Goal: Task Accomplishment & Management: Use online tool/utility

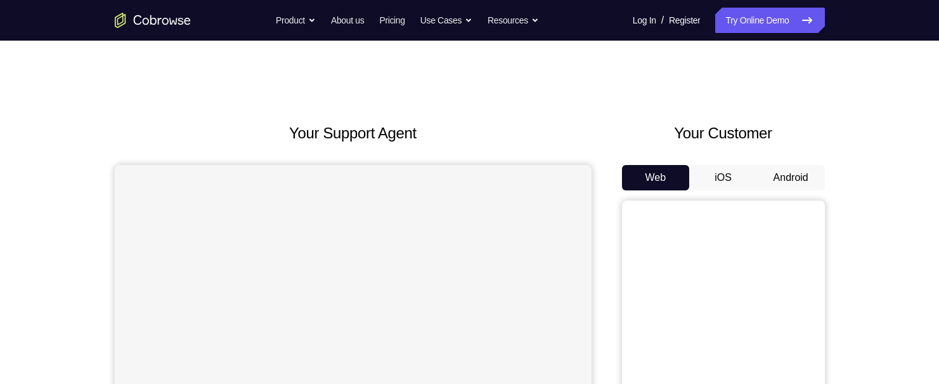
click at [770, 171] on button "Android" at bounding box center [791, 177] width 68 height 25
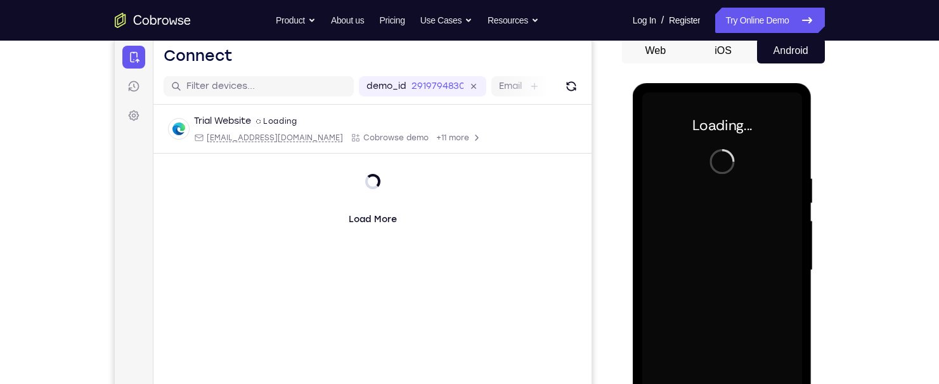
scroll to position [190, 0]
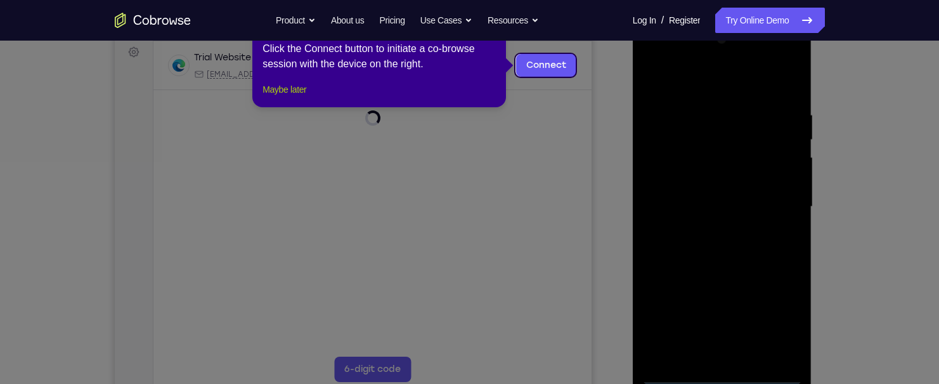
click at [267, 97] on button "Maybe later" at bounding box center [284, 89] width 44 height 15
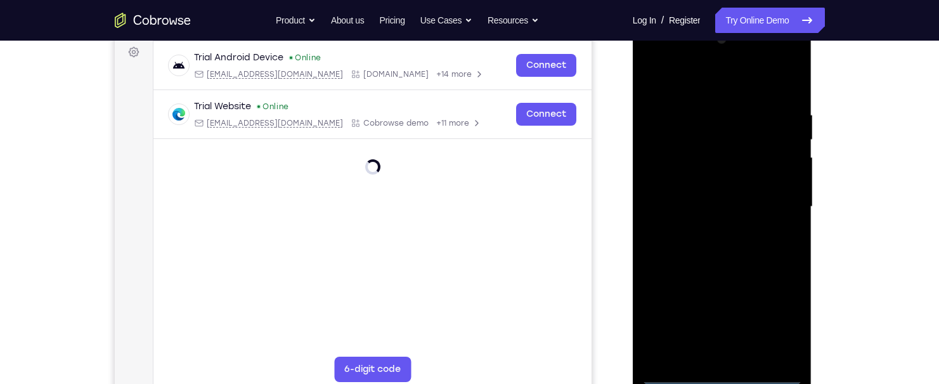
click at [716, 372] on div at bounding box center [722, 206] width 160 height 355
click at [781, 323] on div at bounding box center [722, 206] width 160 height 355
click at [718, 77] on div at bounding box center [722, 206] width 160 height 355
click at [771, 202] on div at bounding box center [722, 206] width 160 height 355
click at [708, 230] on div at bounding box center [722, 206] width 160 height 355
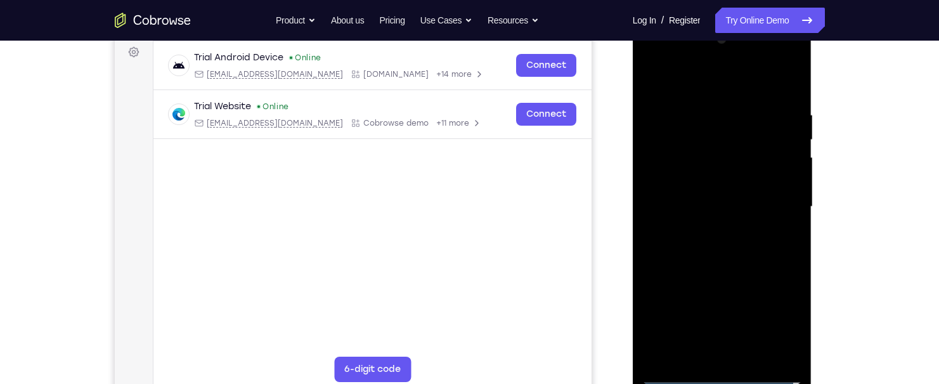
click at [703, 190] on div at bounding box center [722, 206] width 160 height 355
click at [673, 186] on div at bounding box center [722, 206] width 160 height 355
click at [720, 204] on div at bounding box center [722, 206] width 160 height 355
click at [708, 250] on div at bounding box center [722, 206] width 160 height 355
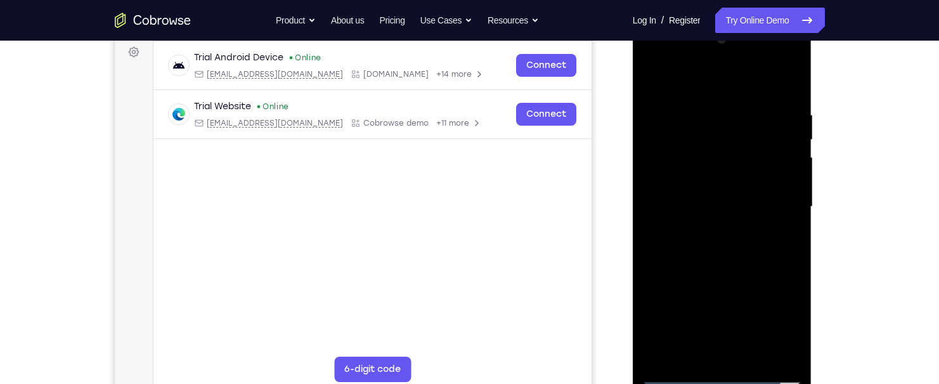
click at [709, 250] on div at bounding box center [722, 206] width 160 height 355
click at [720, 257] on div at bounding box center [722, 206] width 160 height 355
click at [753, 353] on div at bounding box center [722, 206] width 160 height 355
click at [718, 279] on div at bounding box center [722, 206] width 160 height 355
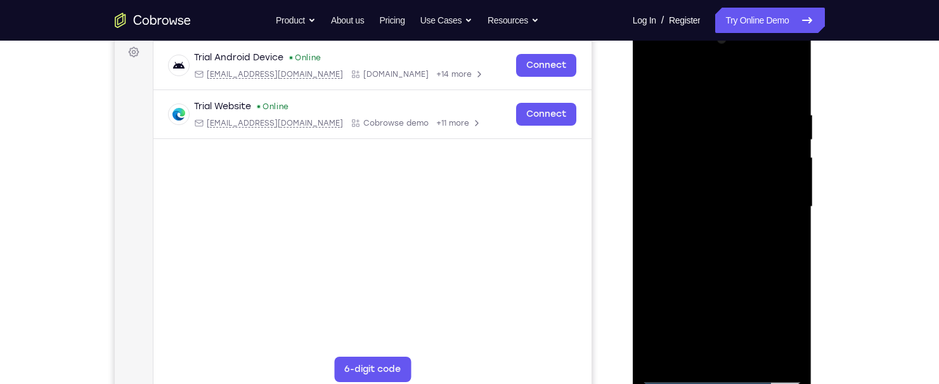
click at [694, 194] on div at bounding box center [722, 206] width 160 height 355
click at [776, 235] on div at bounding box center [722, 206] width 160 height 355
click at [781, 235] on div at bounding box center [722, 206] width 160 height 355
click at [657, 76] on div at bounding box center [722, 206] width 160 height 355
click at [656, 77] on div at bounding box center [722, 206] width 160 height 355
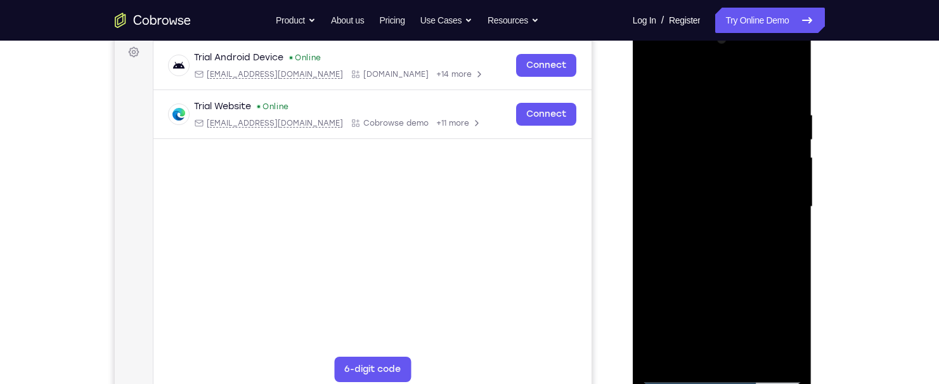
click at [791, 266] on div at bounding box center [722, 206] width 160 height 355
click at [791, 264] on div at bounding box center [722, 206] width 160 height 355
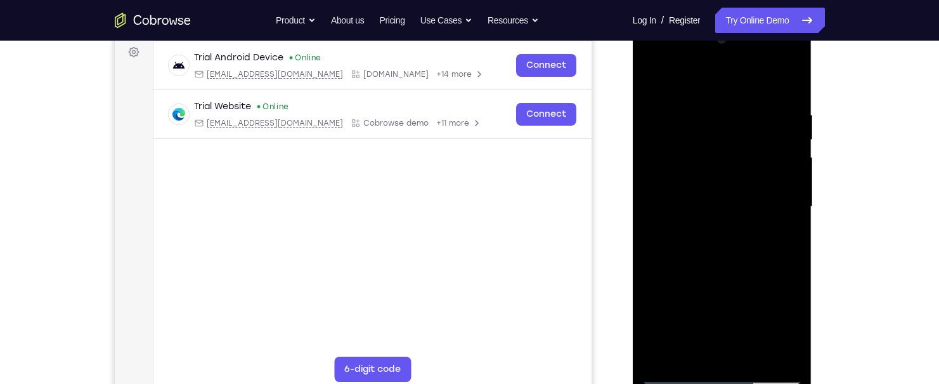
click at [791, 264] on div at bounding box center [722, 206] width 160 height 355
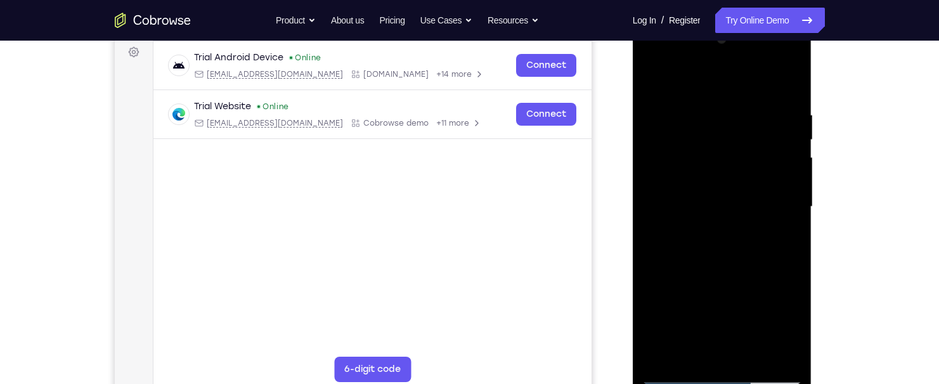
click at [791, 264] on div at bounding box center [722, 206] width 160 height 355
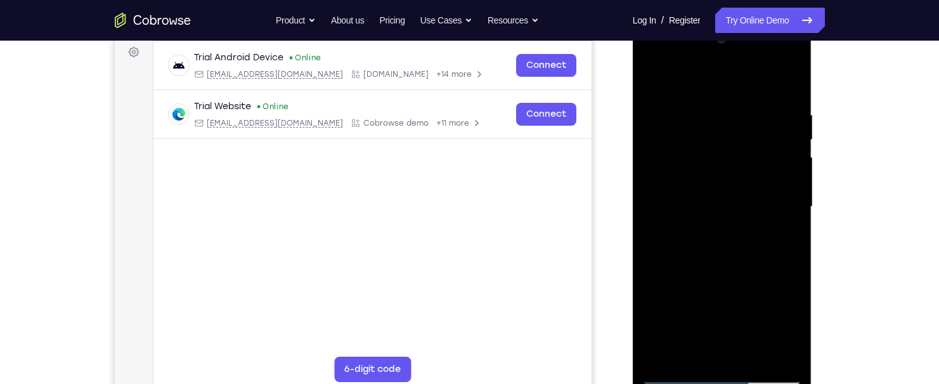
click at [791, 264] on div at bounding box center [722, 206] width 160 height 355
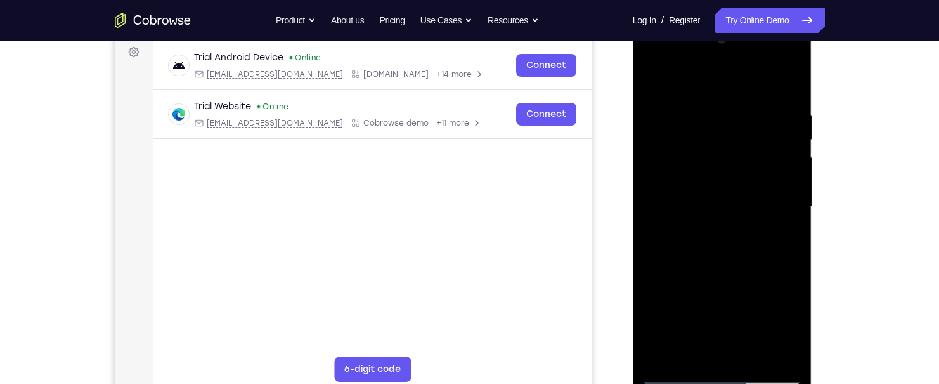
click at [791, 264] on div at bounding box center [722, 206] width 160 height 355
click at [781, 352] on div at bounding box center [722, 206] width 160 height 355
click at [739, 263] on div at bounding box center [722, 206] width 160 height 355
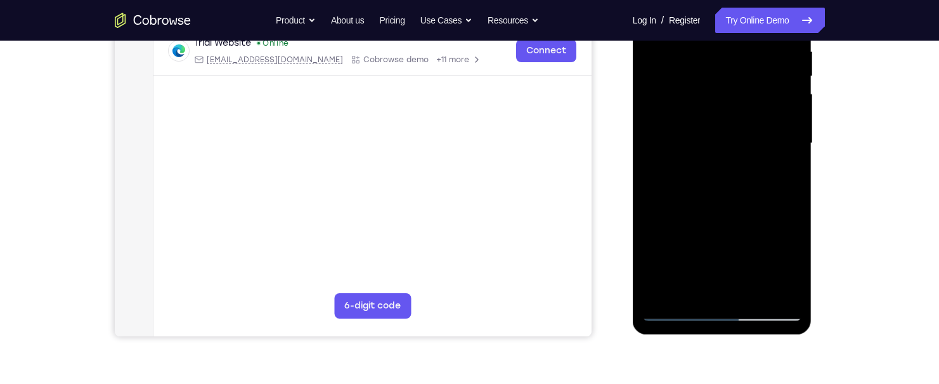
click at [792, 273] on div at bounding box center [722, 143] width 160 height 355
drag, startPoint x: 763, startPoint y: 221, endPoint x: 768, endPoint y: 99, distance: 122.5
click at [768, 99] on div at bounding box center [722, 143] width 160 height 355
drag, startPoint x: 768, startPoint y: 222, endPoint x: 779, endPoint y: 143, distance: 80.1
click at [779, 143] on div at bounding box center [722, 143] width 160 height 355
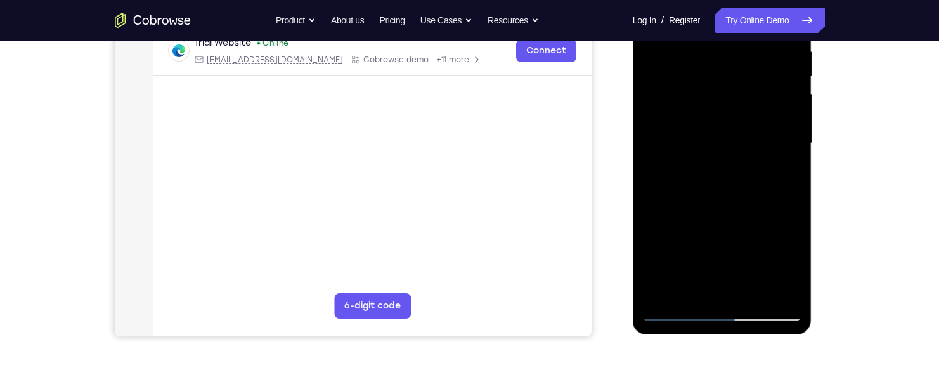
drag, startPoint x: 761, startPoint y: 234, endPoint x: 760, endPoint y: 176, distance: 58.3
click at [760, 176] on div at bounding box center [722, 143] width 160 height 355
drag, startPoint x: 753, startPoint y: 252, endPoint x: 767, endPoint y: 169, distance: 84.2
click at [767, 169] on div at bounding box center [722, 143] width 160 height 355
drag, startPoint x: 741, startPoint y: 242, endPoint x: 753, endPoint y: 113, distance: 130.0
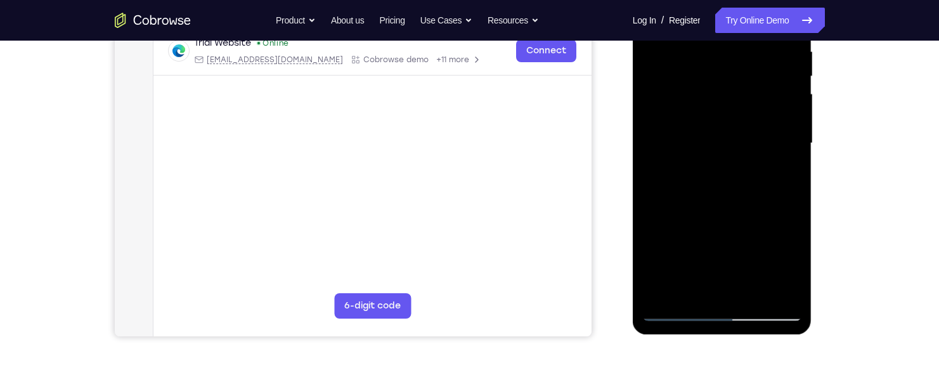
click at [760, 101] on div at bounding box center [722, 143] width 160 height 355
drag, startPoint x: 708, startPoint y: 245, endPoint x: 743, endPoint y: 53, distance: 196.0
click at [742, 55] on div at bounding box center [722, 143] width 160 height 355
drag, startPoint x: 730, startPoint y: 229, endPoint x: 766, endPoint y: 65, distance: 168.0
click at [766, 65] on div at bounding box center [722, 143] width 160 height 355
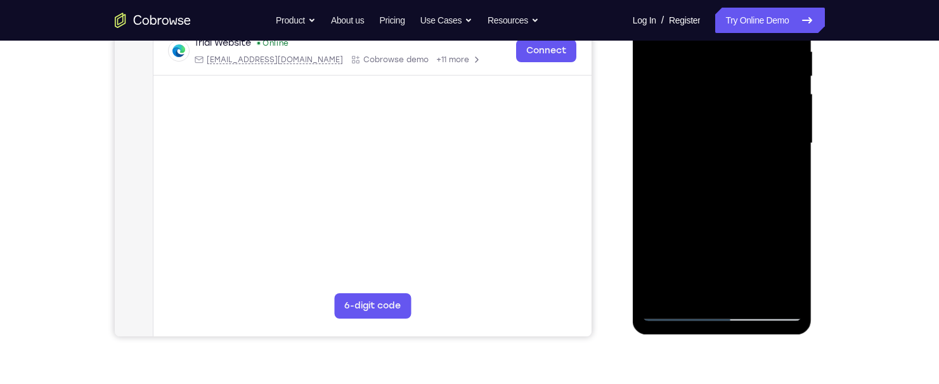
drag, startPoint x: 744, startPoint y: 231, endPoint x: 752, endPoint y: 131, distance: 100.5
click at [761, 129] on div at bounding box center [722, 143] width 160 height 355
click at [664, 124] on div at bounding box center [722, 143] width 160 height 355
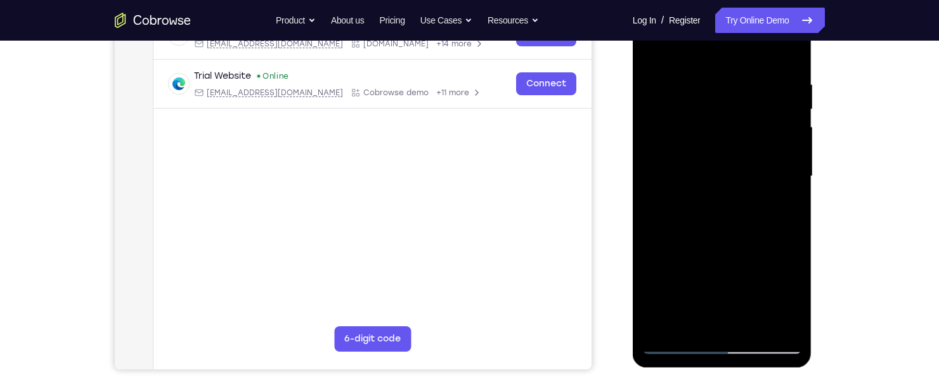
scroll to position [190, 0]
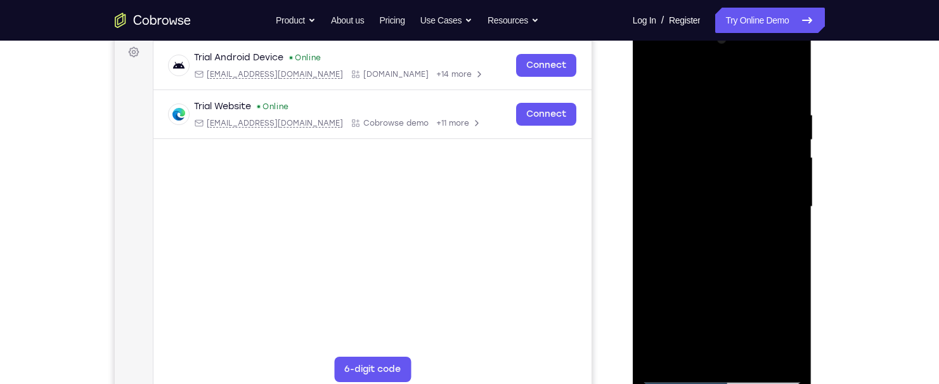
click at [717, 139] on div at bounding box center [722, 206] width 160 height 355
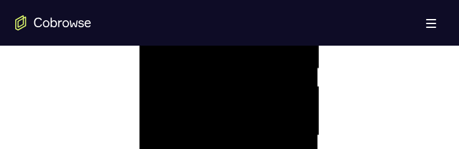
scroll to position [729, 0]
click at [237, 89] on div at bounding box center [228, 150] width 160 height 355
click at [233, 95] on div at bounding box center [228, 150] width 160 height 355
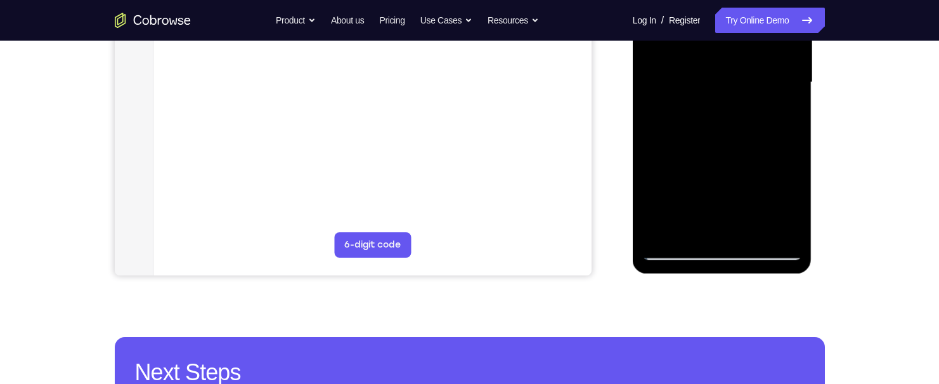
scroll to position [337, 0]
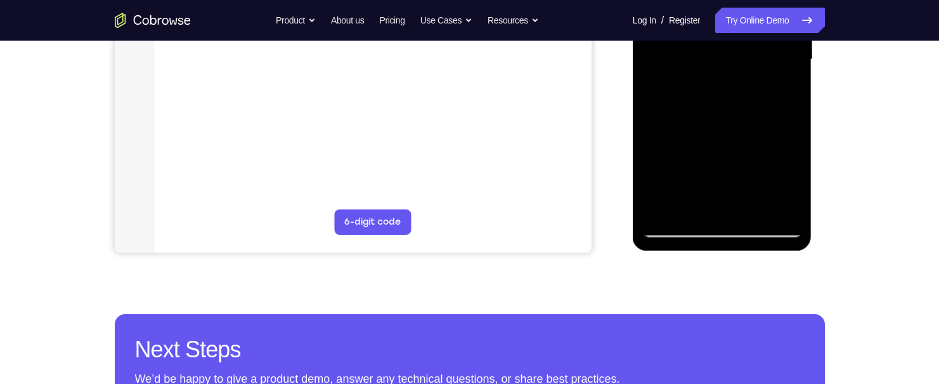
click at [677, 230] on div at bounding box center [722, 59] width 160 height 355
click at [713, 225] on div at bounding box center [722, 59] width 160 height 355
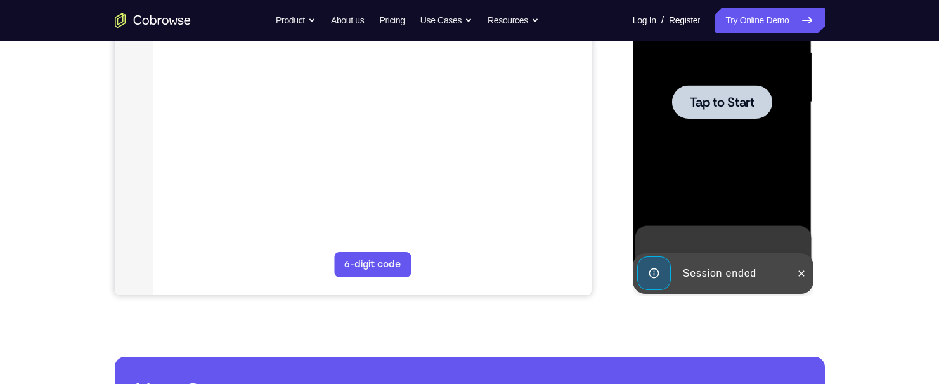
scroll to position [274, 0]
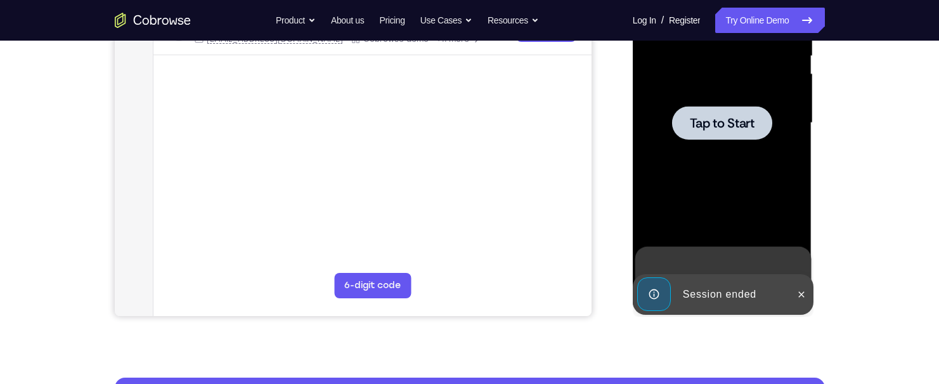
click at [716, 127] on span "Tap to Start" at bounding box center [722, 123] width 65 height 13
click at [716, 127] on div at bounding box center [722, 122] width 160 height 355
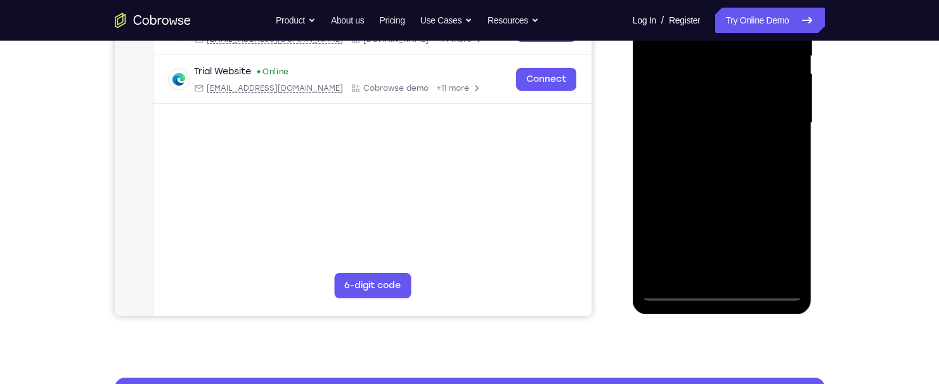
click at [727, 292] on div at bounding box center [722, 122] width 160 height 355
click at [788, 238] on div at bounding box center [722, 122] width 160 height 355
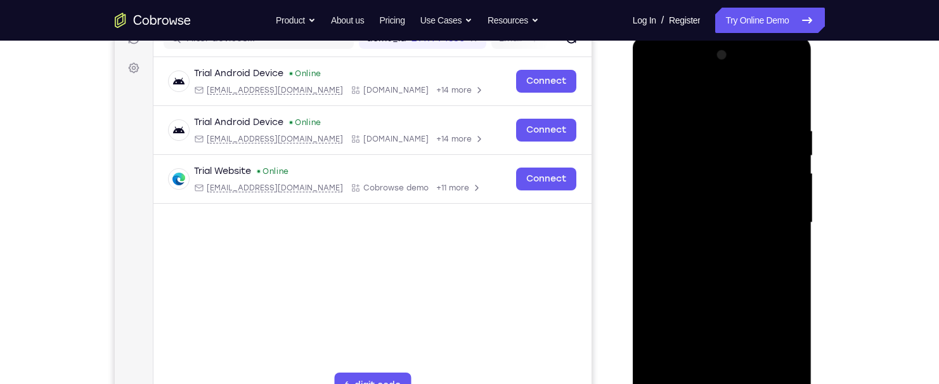
scroll to position [147, 0]
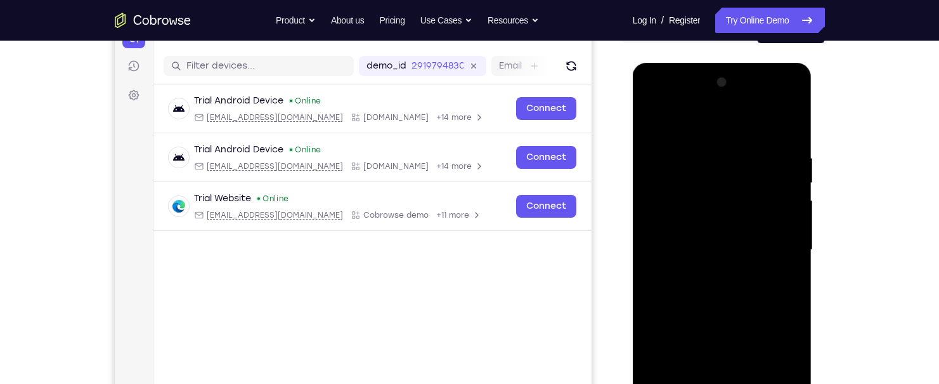
click at [685, 125] on div at bounding box center [722, 249] width 160 height 355
click at [673, 222] on div at bounding box center [722, 249] width 160 height 355
click at [673, 221] on div at bounding box center [722, 249] width 160 height 355
click at [675, 216] on div at bounding box center [722, 249] width 160 height 355
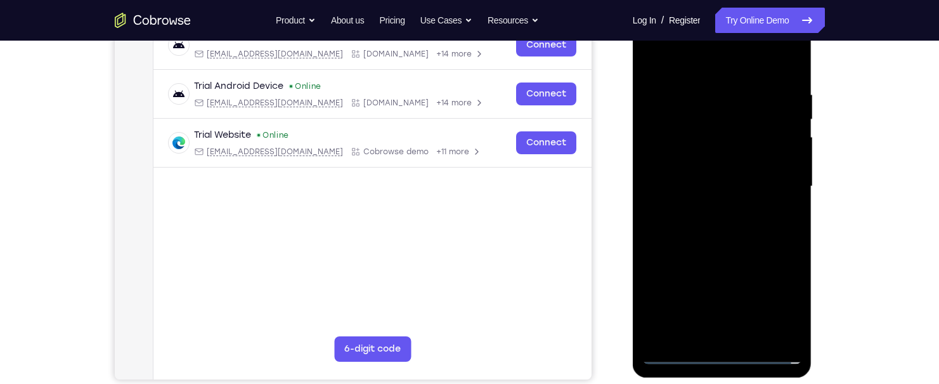
click at [697, 334] on div at bounding box center [722, 186] width 160 height 355
click at [686, 189] on div at bounding box center [722, 186] width 160 height 355
click at [694, 181] on div at bounding box center [722, 186] width 160 height 355
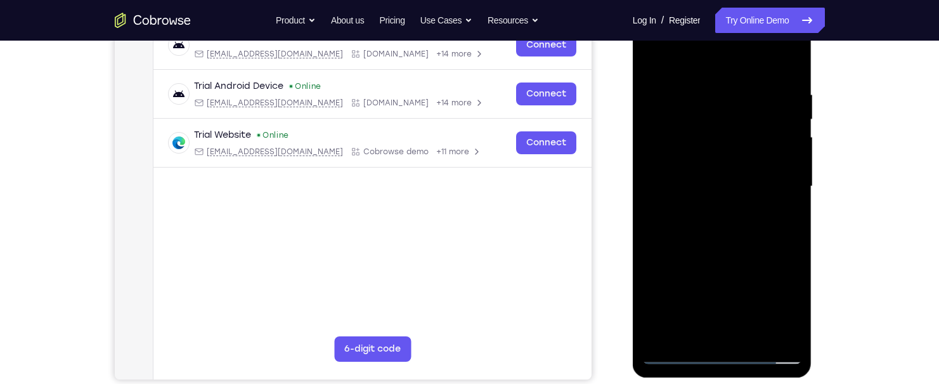
click at [734, 206] on div at bounding box center [722, 186] width 160 height 355
click at [718, 230] on div at bounding box center [722, 186] width 160 height 355
click at [690, 205] on div at bounding box center [722, 186] width 160 height 355
click at [722, 232] on div at bounding box center [722, 186] width 160 height 355
click at [720, 233] on div at bounding box center [722, 186] width 160 height 355
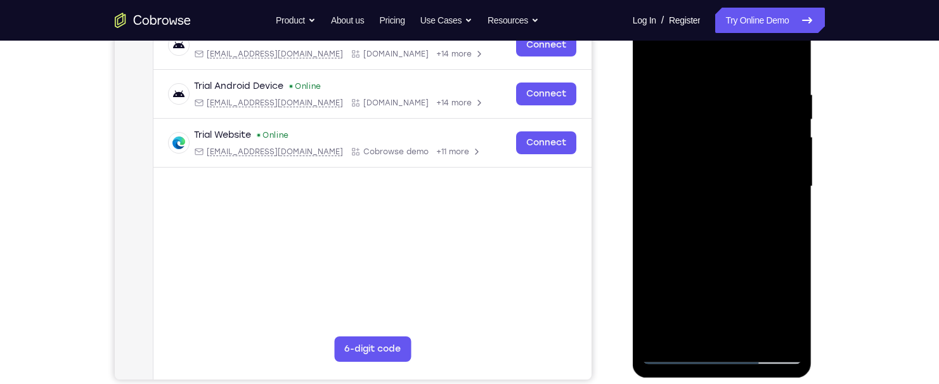
click at [720, 211] on div at bounding box center [722, 186] width 160 height 355
click at [722, 230] on div at bounding box center [722, 186] width 160 height 355
click at [700, 215] on div at bounding box center [722, 186] width 160 height 355
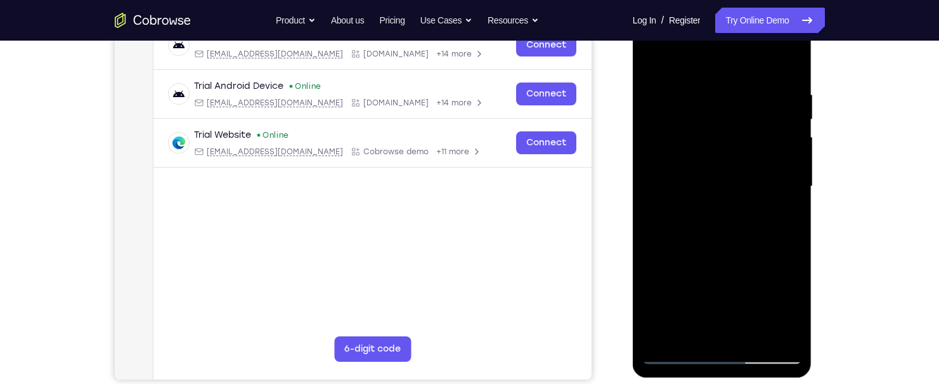
click at [709, 209] on div at bounding box center [722, 186] width 160 height 355
click at [713, 229] on div at bounding box center [722, 186] width 160 height 355
click at [658, 82] on div at bounding box center [722, 186] width 160 height 355
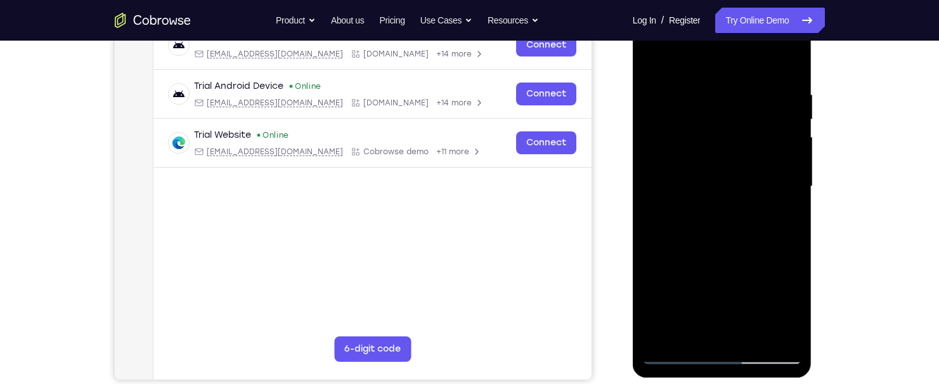
click at [656, 82] on div at bounding box center [722, 186] width 160 height 355
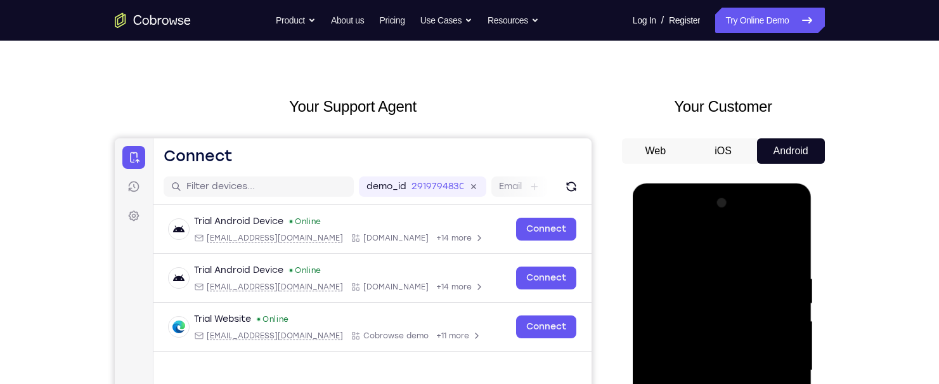
scroll to position [20, 0]
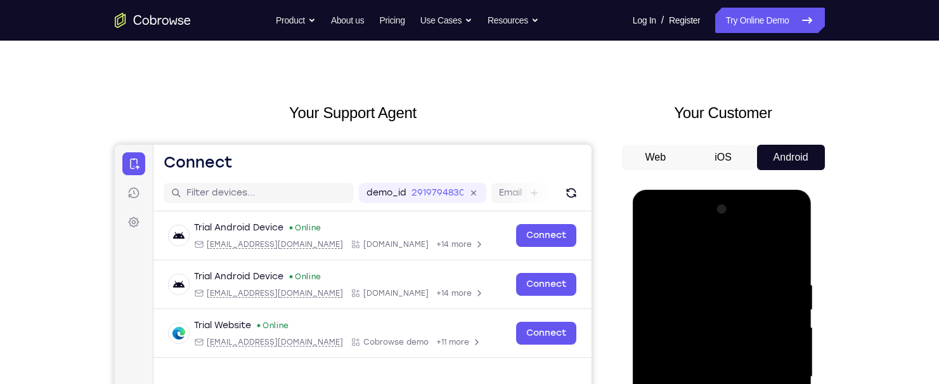
click at [774, 230] on div at bounding box center [722, 376] width 160 height 355
click at [791, 252] on div at bounding box center [722, 376] width 160 height 355
